Goal: Task Accomplishment & Management: Complete application form

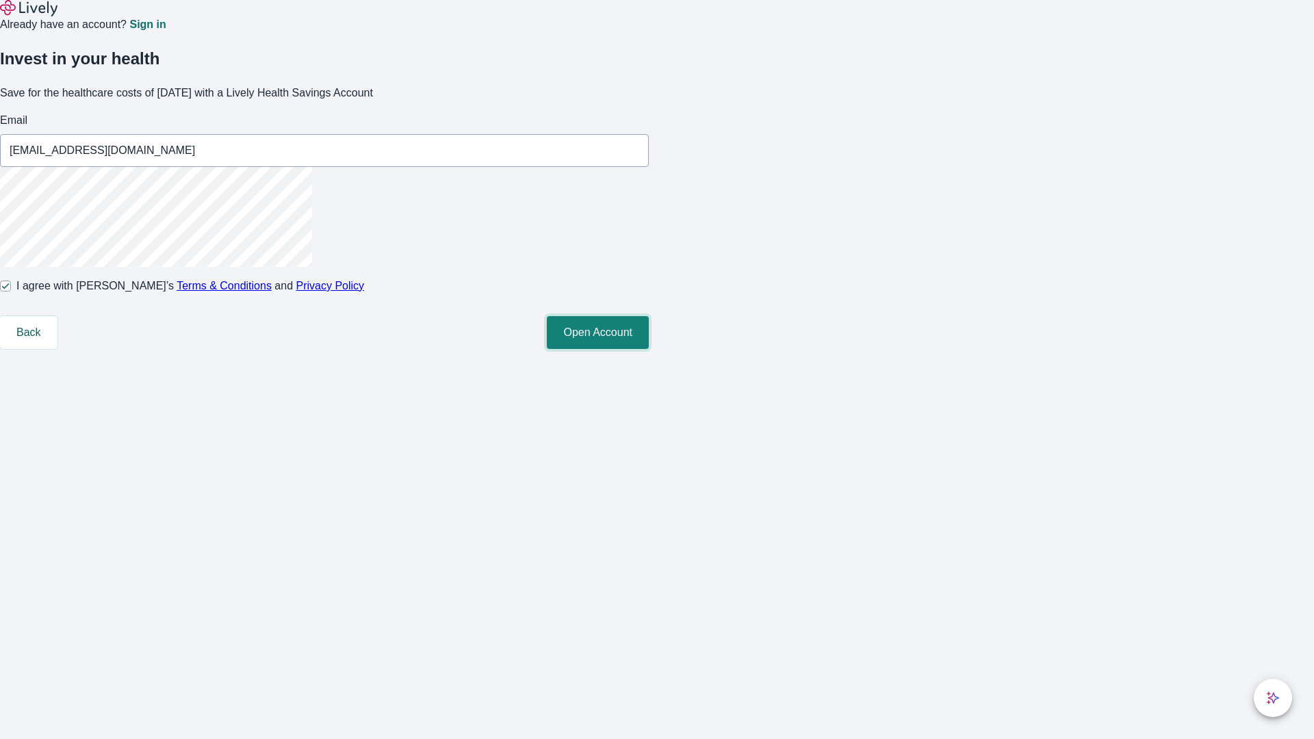
click at [649, 349] on button "Open Account" at bounding box center [598, 332] width 102 height 33
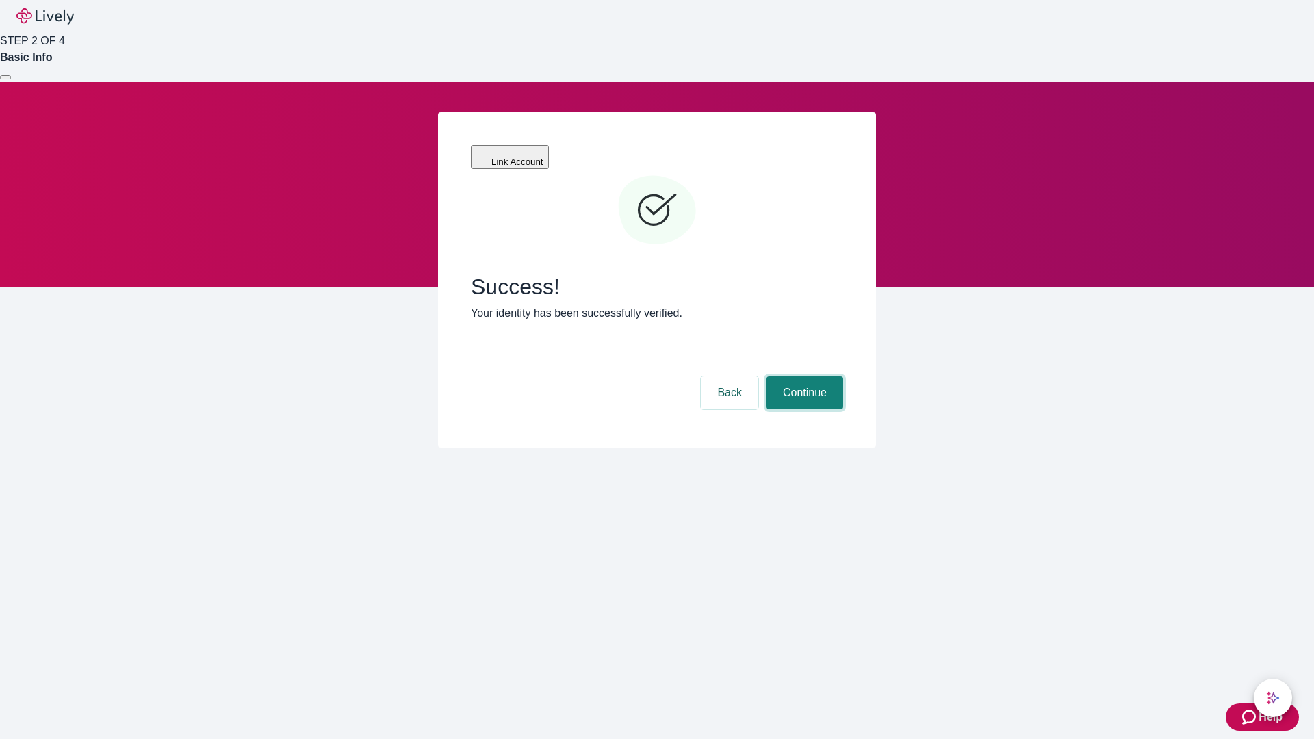
click at [803, 376] on button "Continue" at bounding box center [805, 392] width 77 height 33
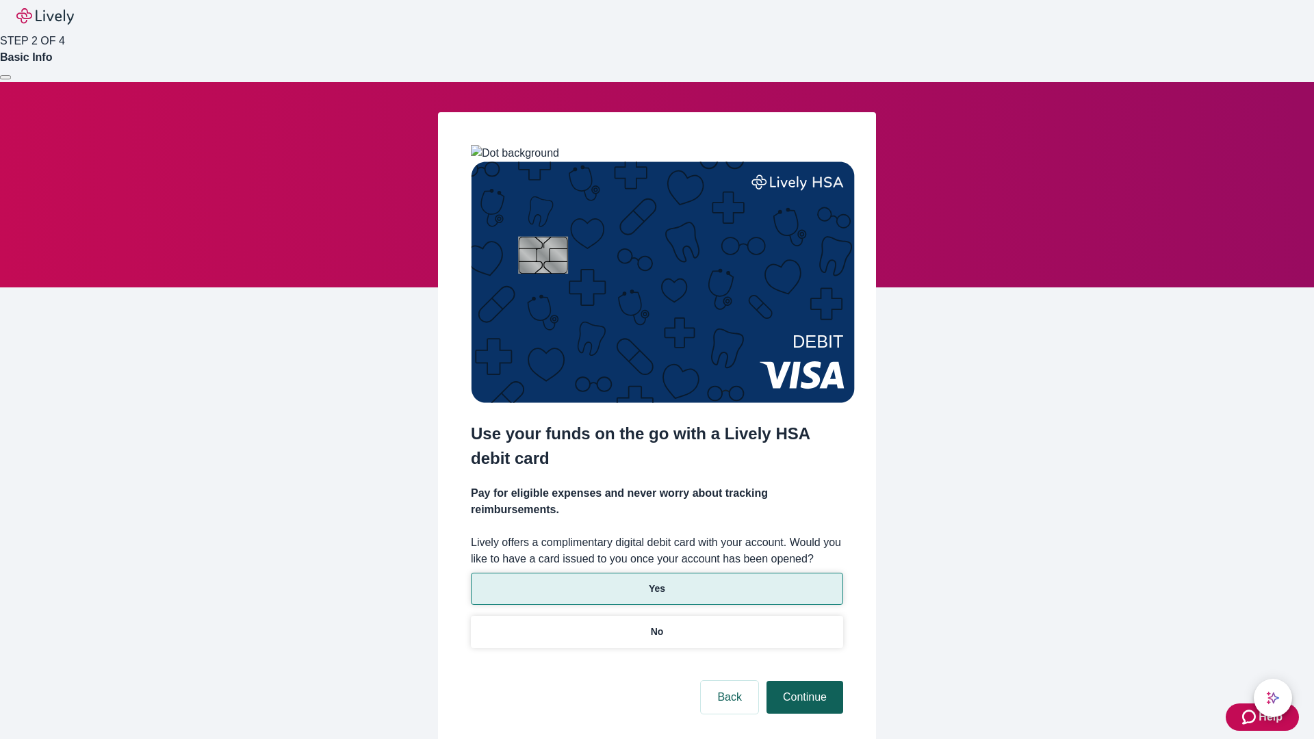
click at [656, 625] on p "No" at bounding box center [657, 632] width 13 height 14
click at [803, 681] on button "Continue" at bounding box center [805, 697] width 77 height 33
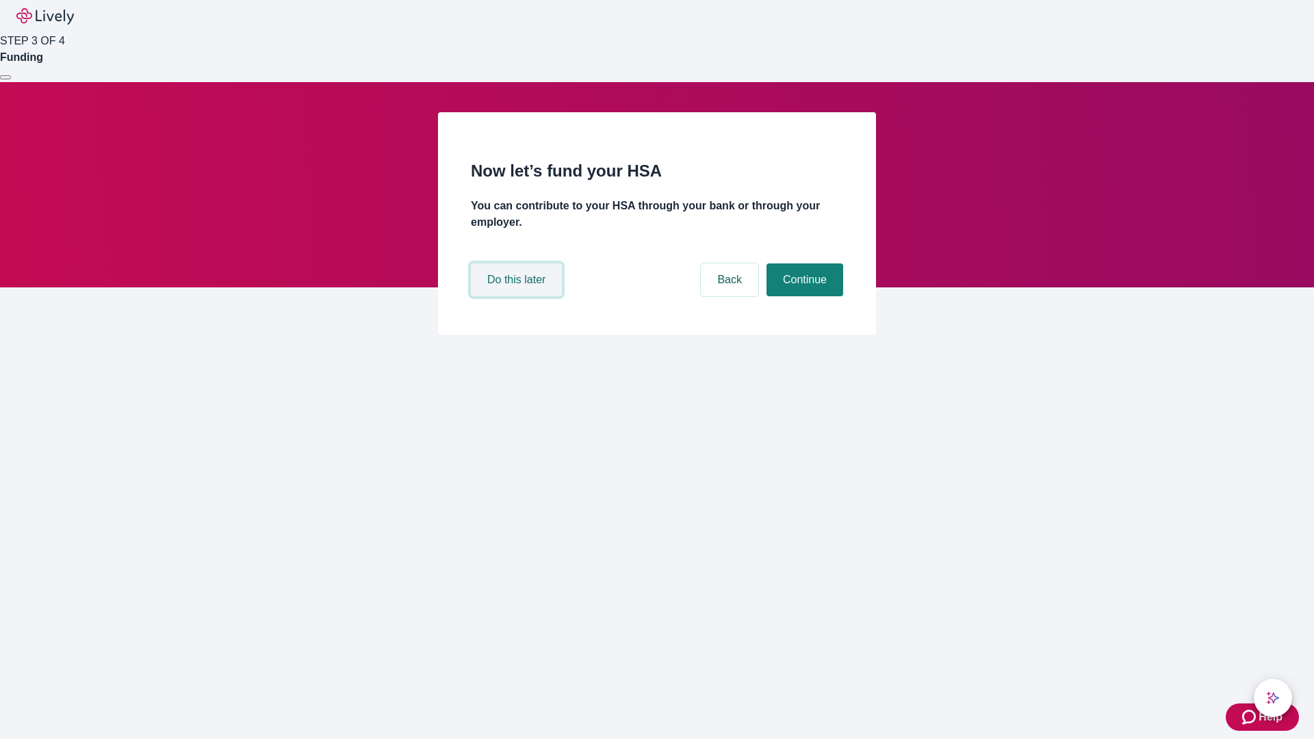
click at [518, 296] on button "Do this later" at bounding box center [516, 280] width 91 height 33
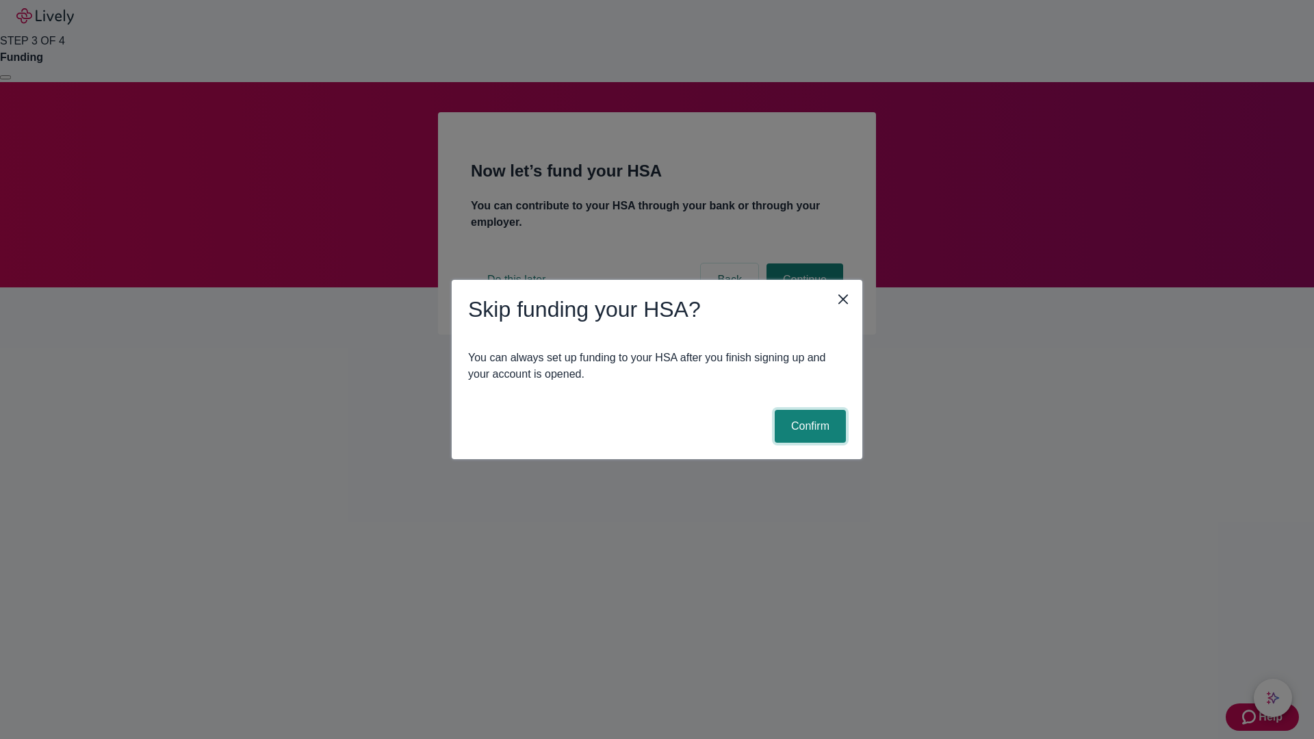
click at [808, 426] on button "Confirm" at bounding box center [810, 426] width 71 height 33
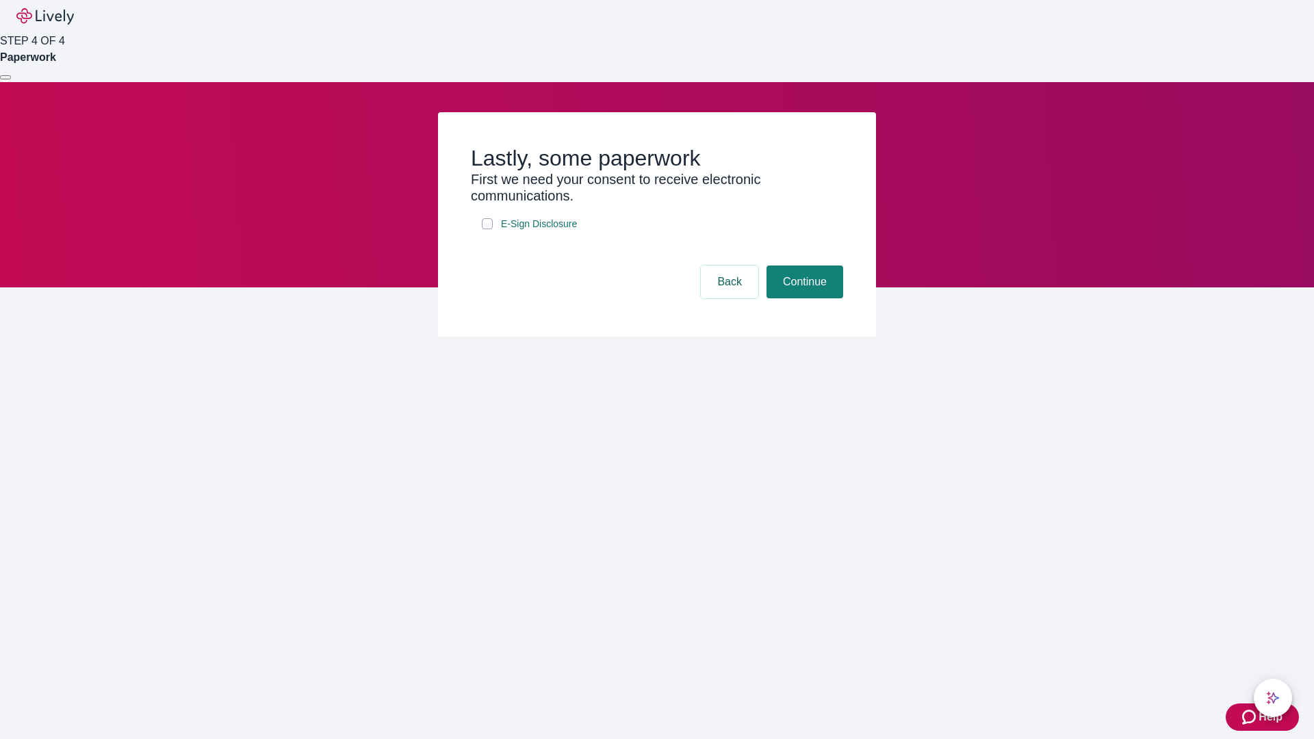
click at [487, 229] on input "E-Sign Disclosure" at bounding box center [487, 223] width 11 height 11
checkbox input "true"
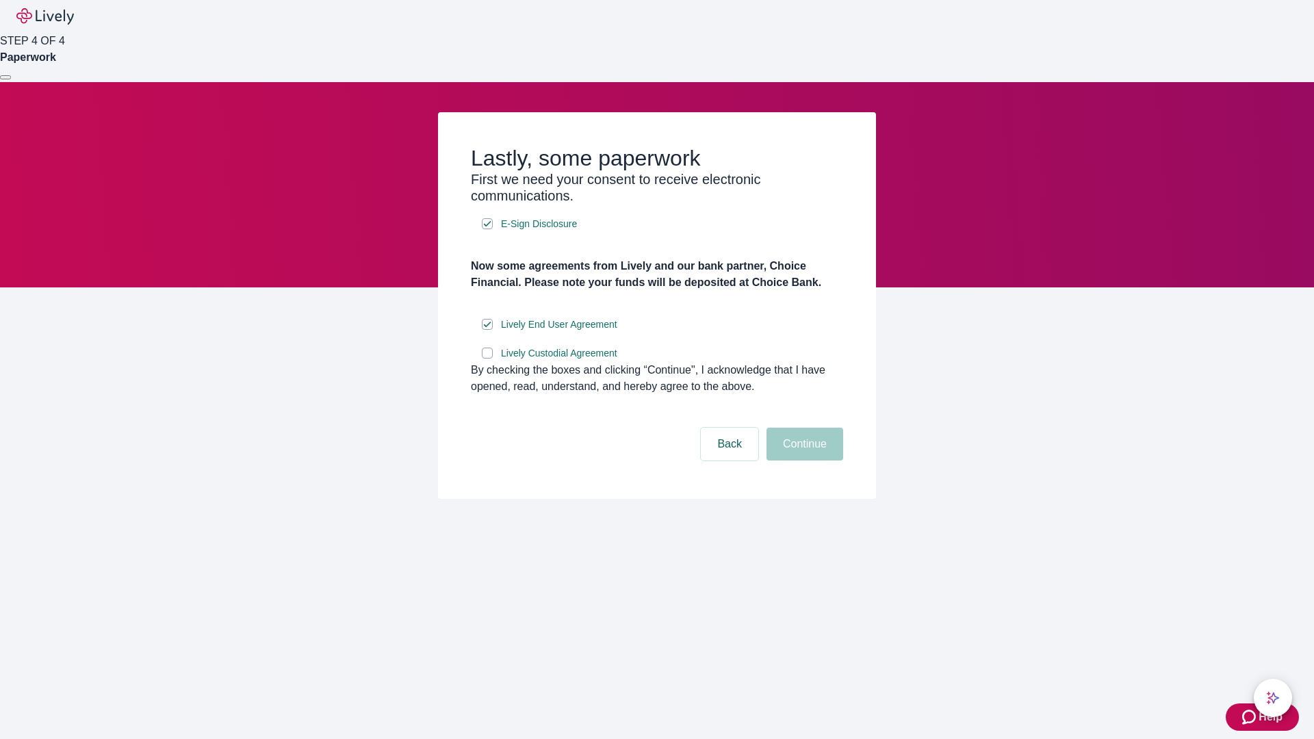
click at [487, 359] on input "Lively Custodial Agreement" at bounding box center [487, 353] width 11 height 11
checkbox input "true"
click at [803, 461] on button "Continue" at bounding box center [805, 444] width 77 height 33
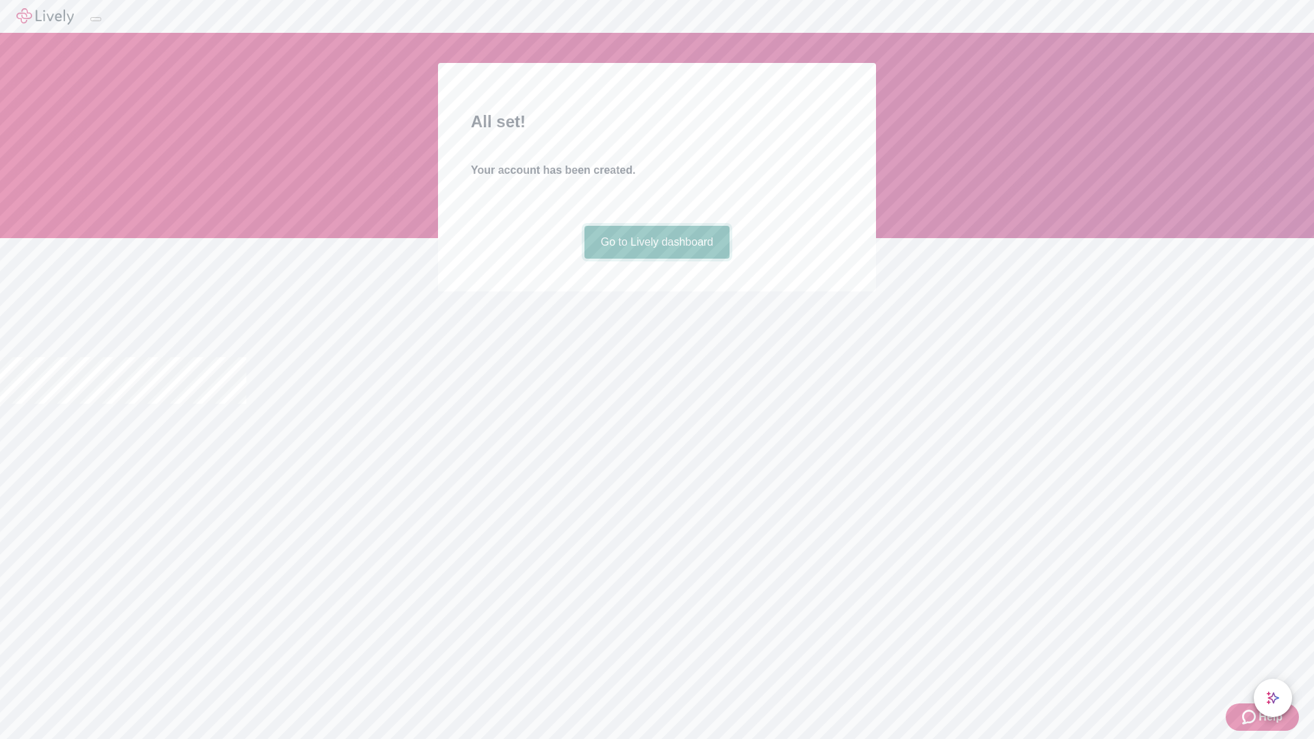
click at [656, 259] on link "Go to Lively dashboard" at bounding box center [658, 242] width 146 height 33
